Goal: Task Accomplishment & Management: Manage account settings

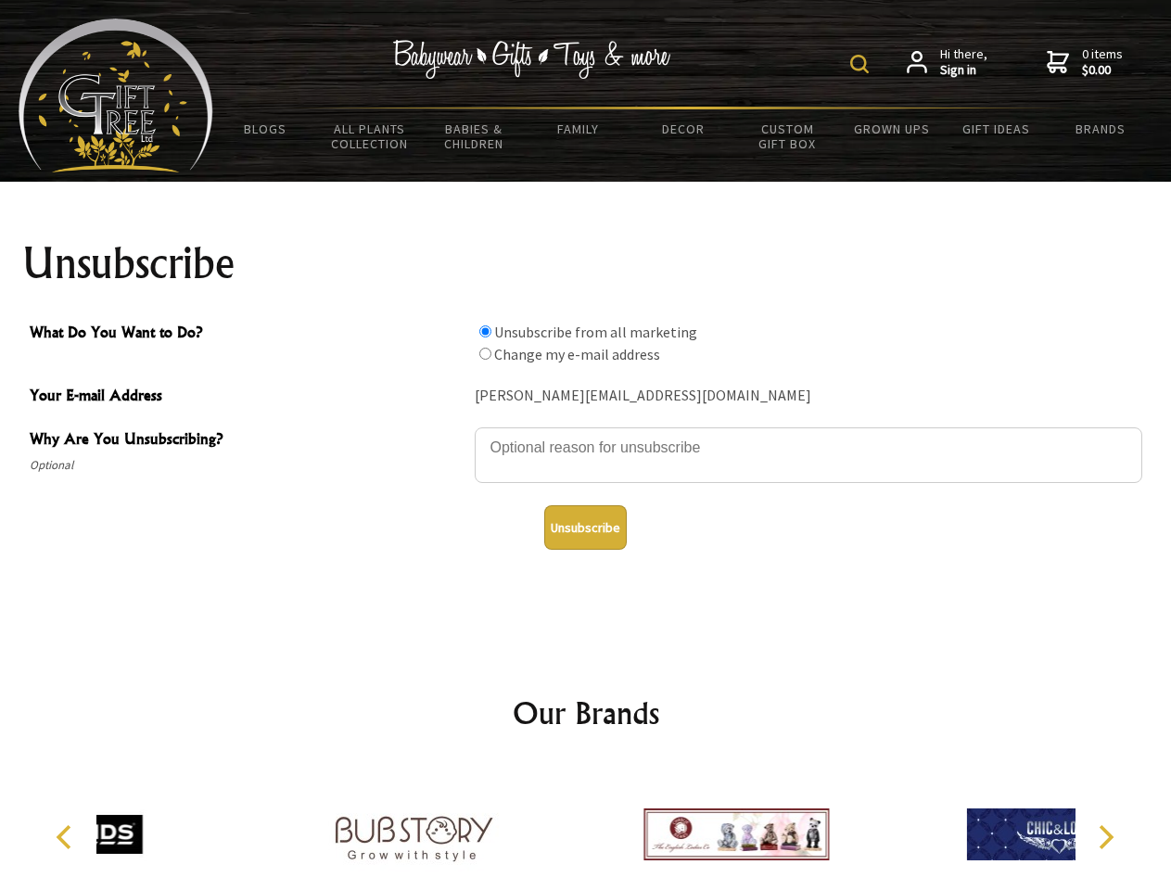
click at [863, 64] on img at bounding box center [860, 64] width 19 height 19
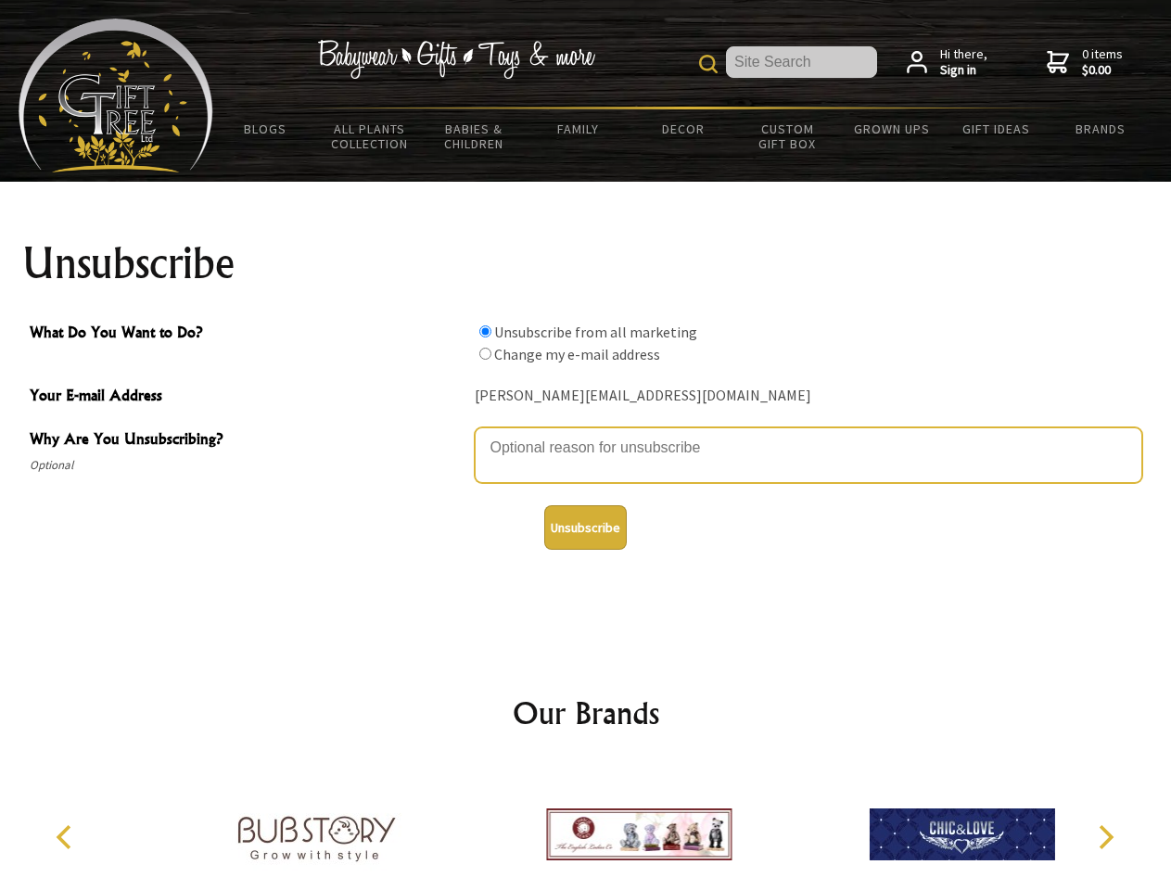
click at [586, 434] on textarea "Why Are You Unsubscribing?" at bounding box center [809, 456] width 668 height 56
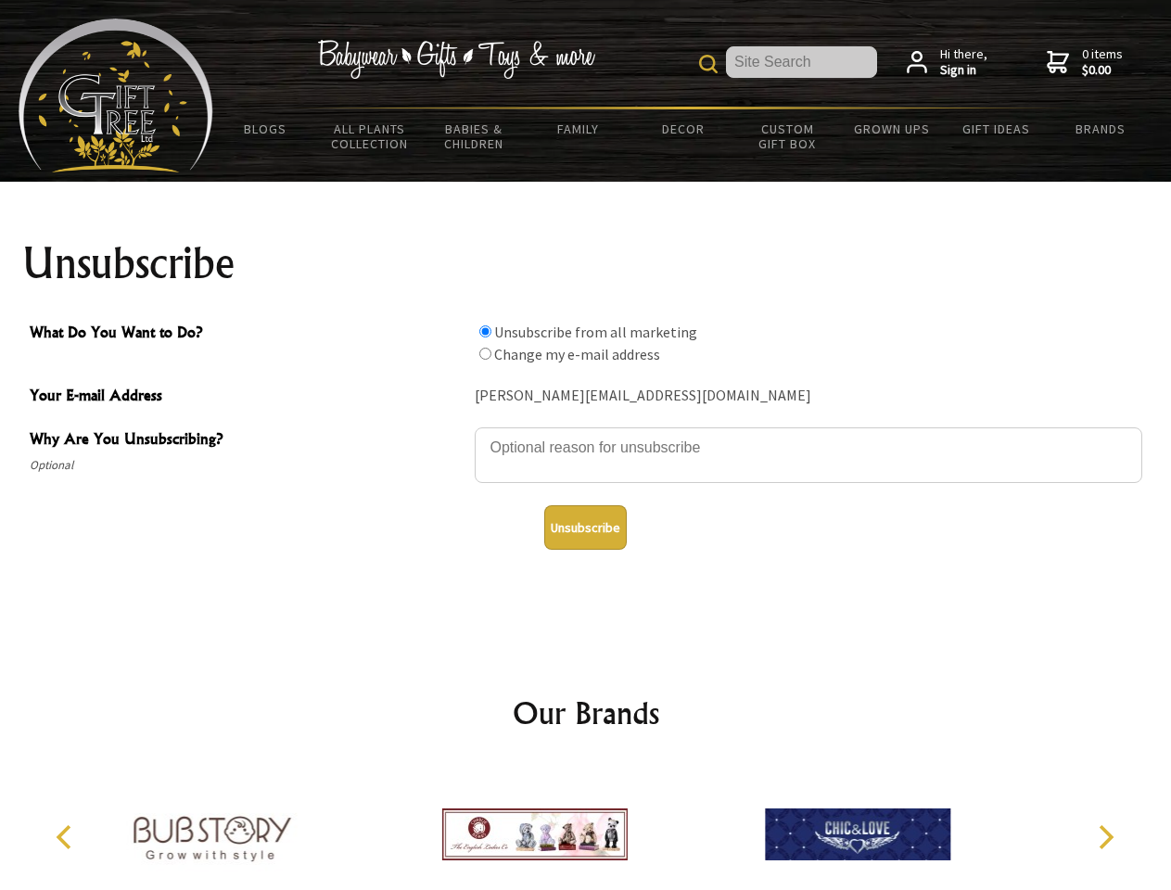
click at [485, 331] on input "What Do You Want to Do?" at bounding box center [486, 332] width 12 height 12
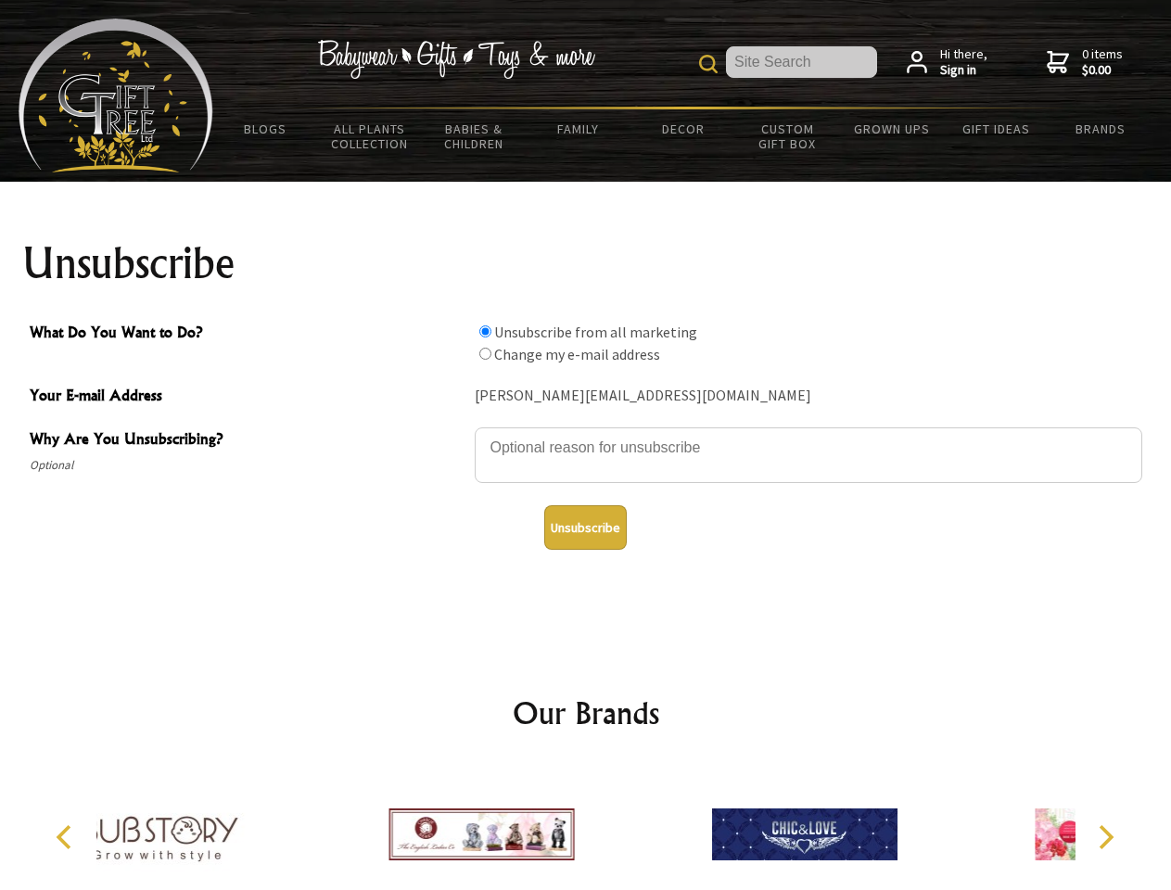
click at [485, 353] on input "What Do You Want to Do?" at bounding box center [486, 354] width 12 height 12
radio input "true"
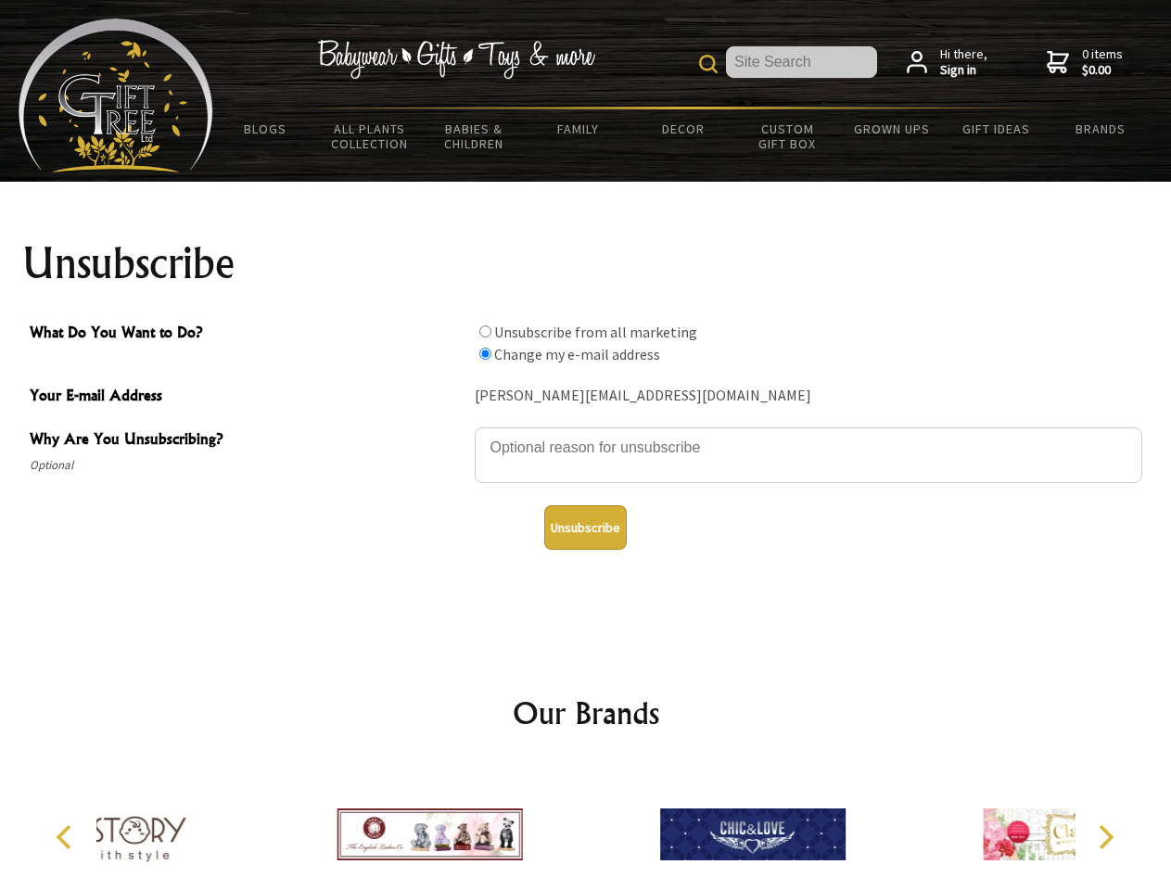
click at [585, 528] on button "Unsubscribe" at bounding box center [585, 528] width 83 height 45
click at [586, 827] on div at bounding box center [429, 837] width 323 height 145
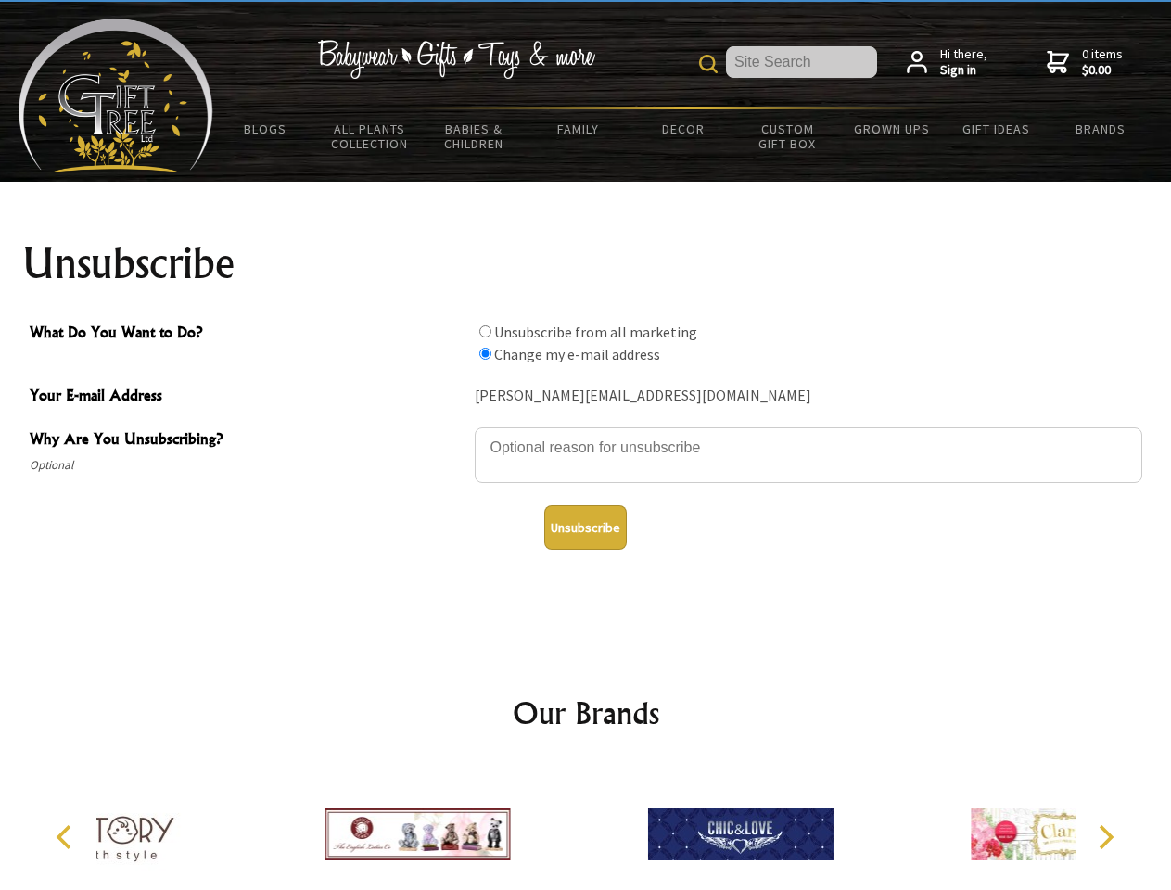
click at [67, 838] on icon "Previous" at bounding box center [66, 837] width 24 height 24
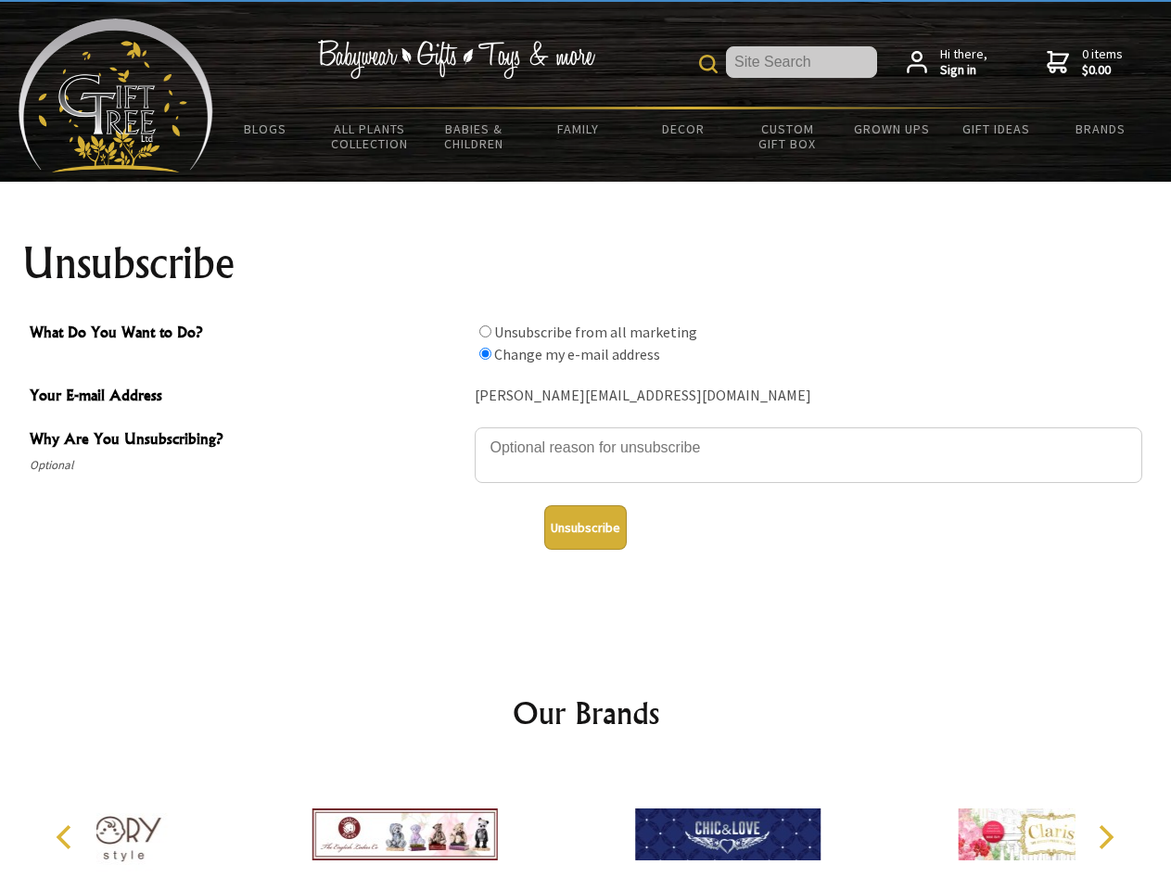
click at [1106, 838] on icon "Next" at bounding box center [1105, 837] width 24 height 24
